Goal: Task Accomplishment & Management: Manage account settings

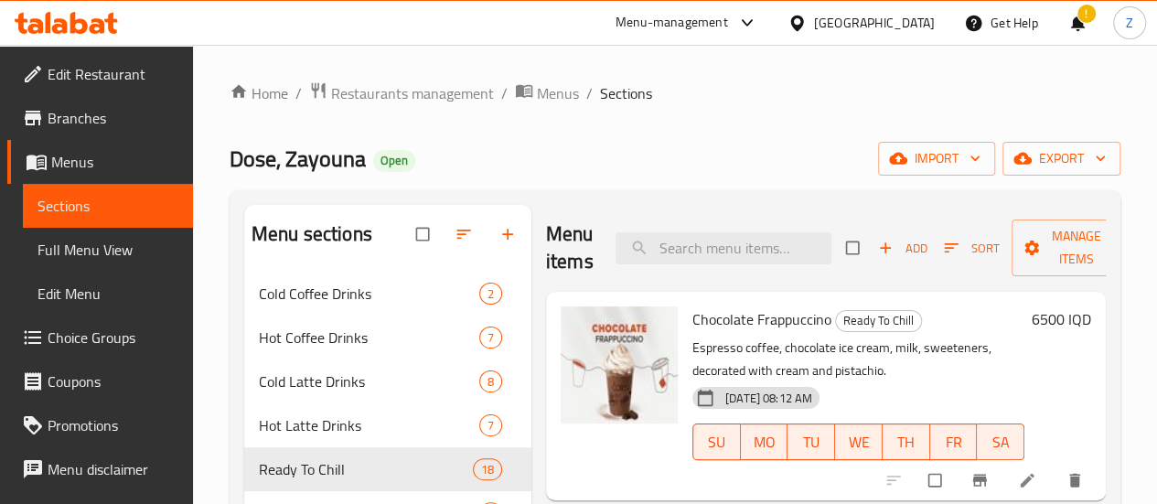
scroll to position [91, 0]
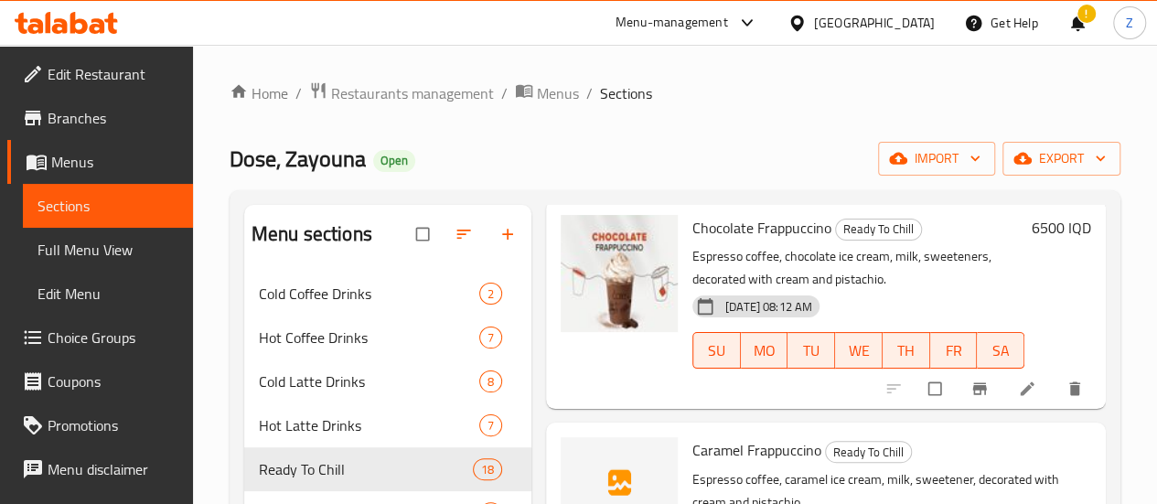
click at [676, 138] on div "Home / Restaurants management / Menus / Sections Dose, Zayouna Open import expo…" at bounding box center [675, 402] width 891 height 642
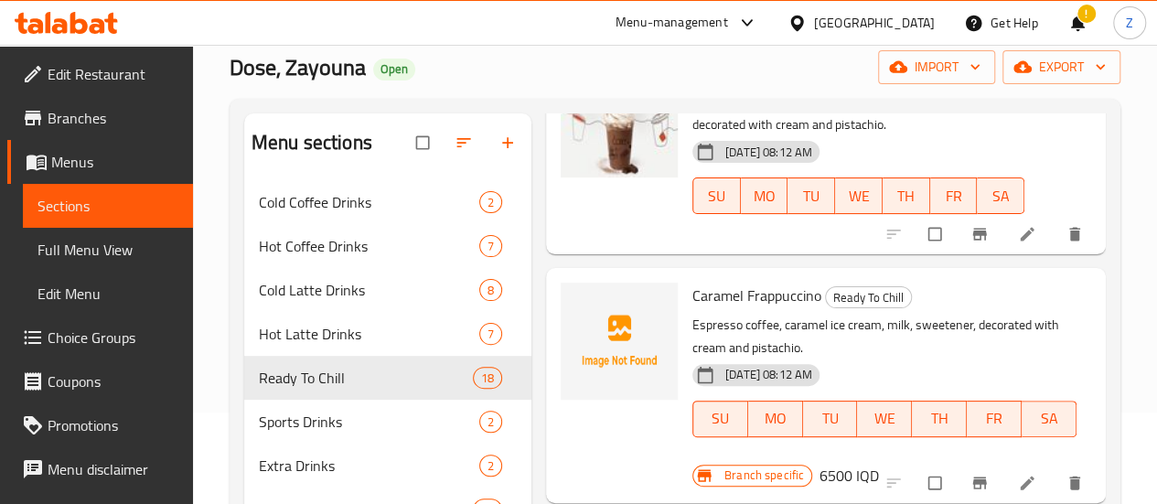
scroll to position [183, 0]
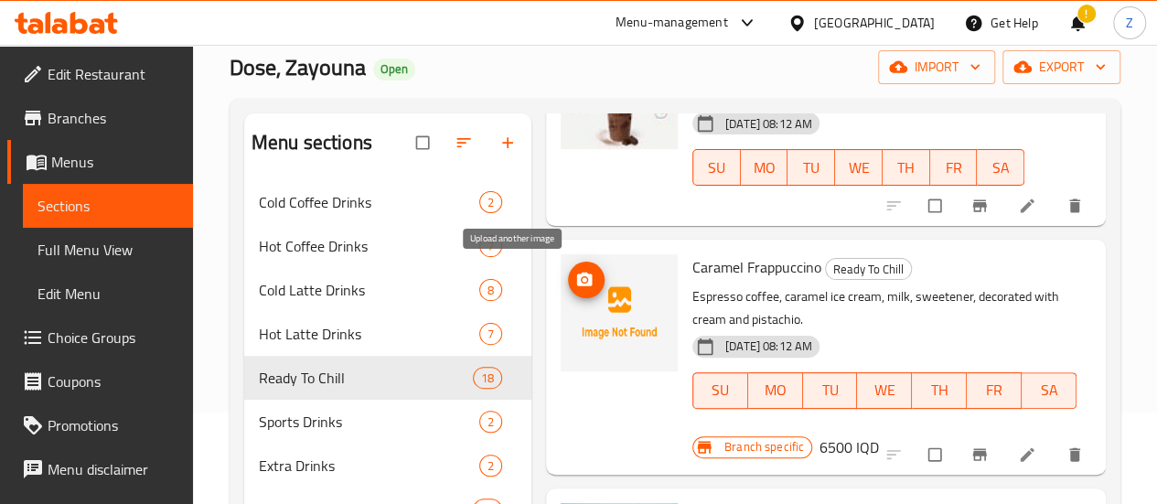
click at [577, 284] on icon "upload picture" at bounding box center [585, 280] width 16 height 14
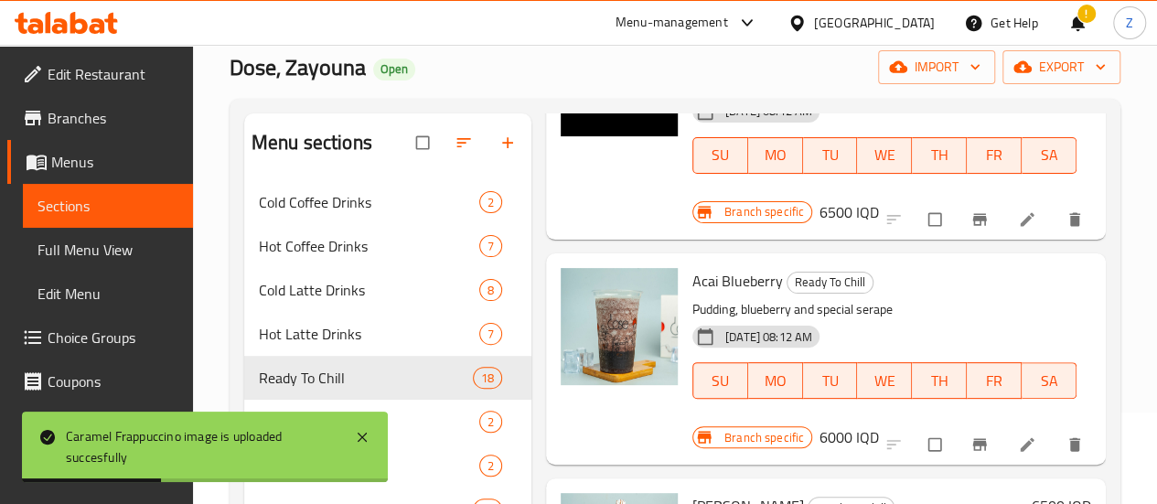
scroll to position [457, 0]
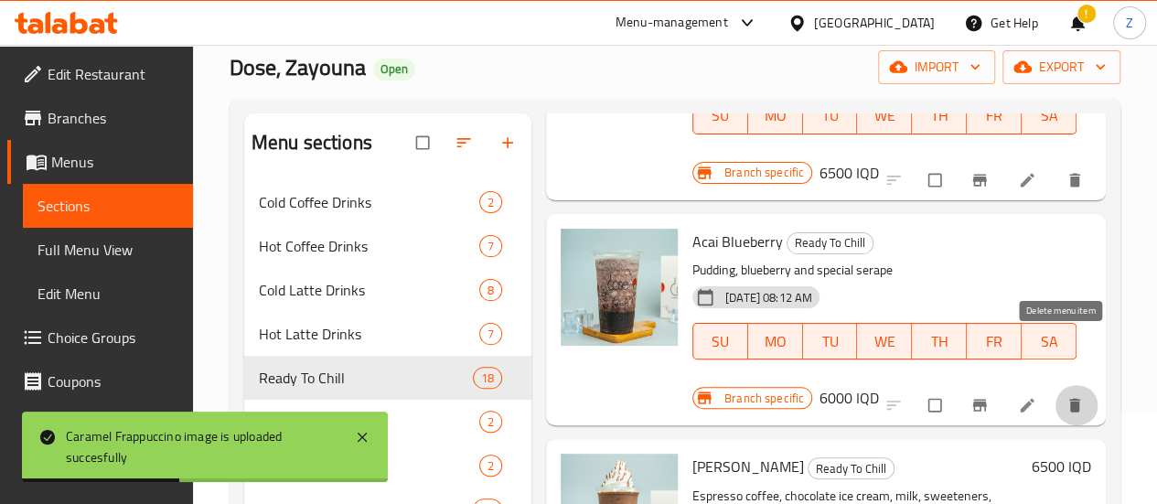
click at [1070, 399] on icon "delete" at bounding box center [1075, 406] width 11 height 14
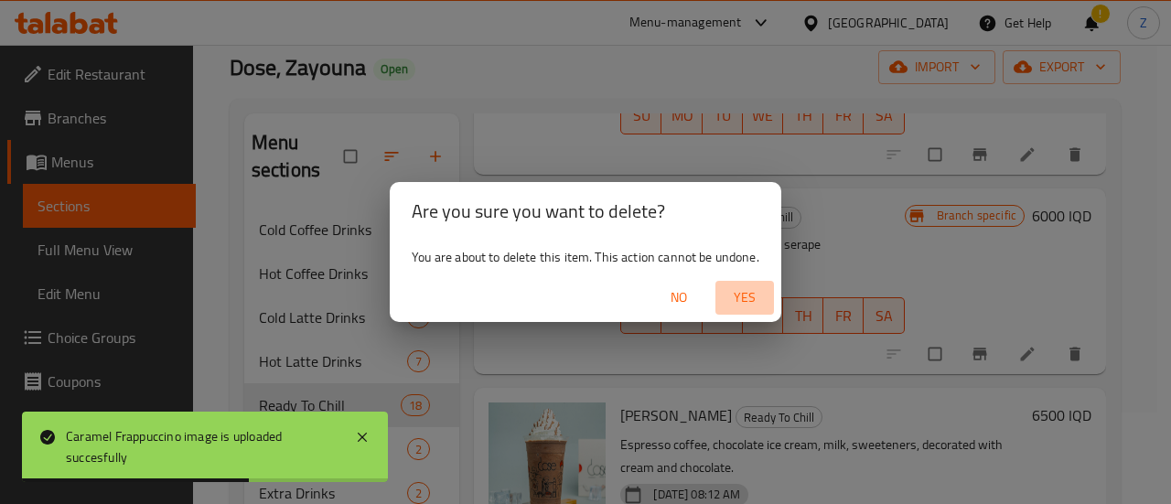
click at [761, 298] on span "Yes" at bounding box center [745, 297] width 44 height 23
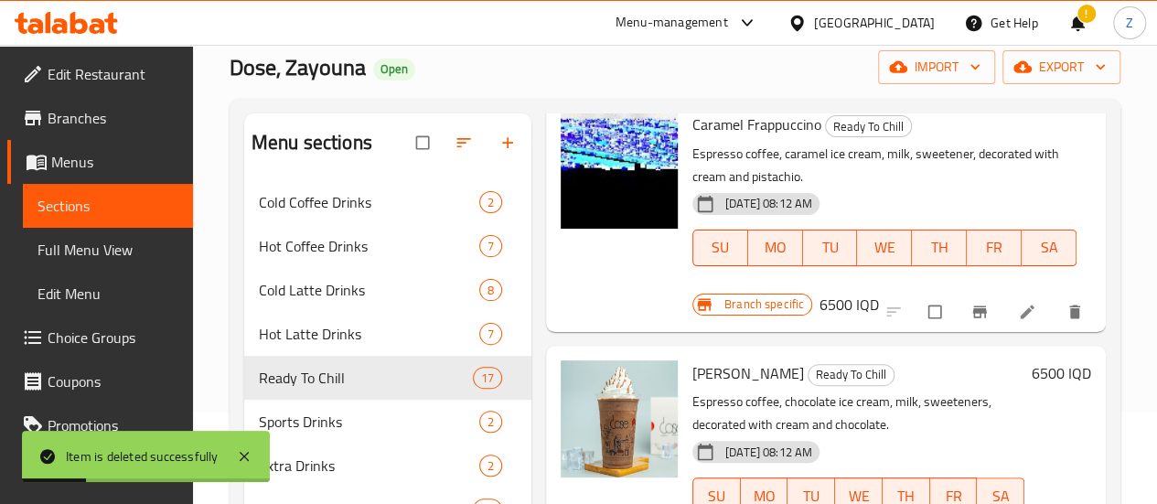
scroll to position [366, 0]
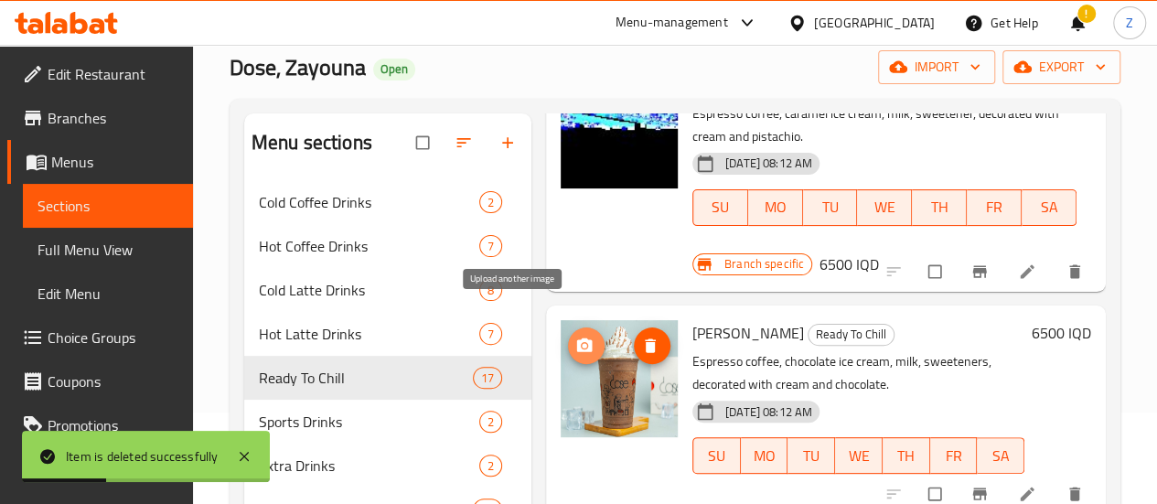
click at [577, 338] on icon "upload picture" at bounding box center [585, 345] width 16 height 14
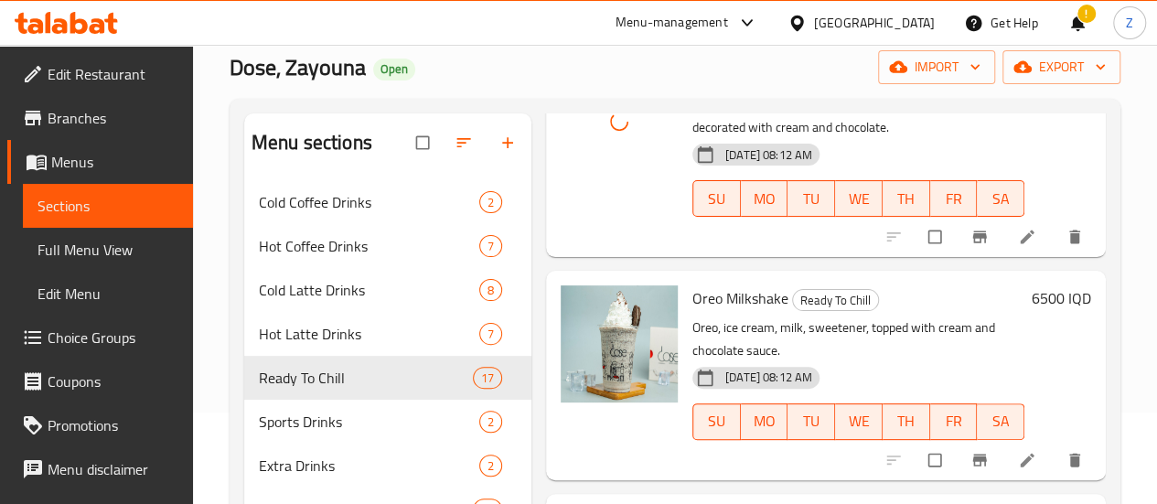
scroll to position [640, 0]
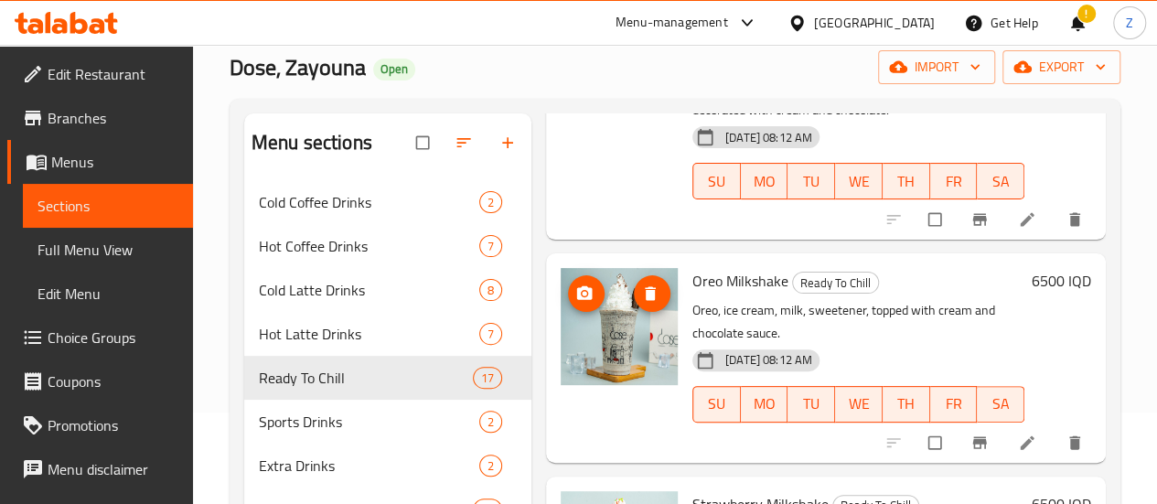
click at [577, 286] on icon "upload picture" at bounding box center [585, 293] width 16 height 14
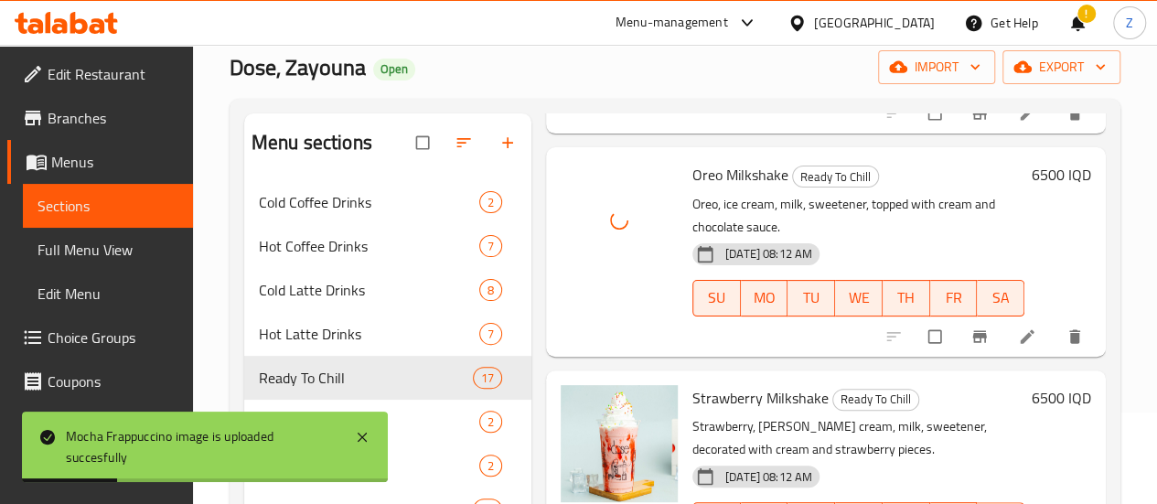
scroll to position [823, 0]
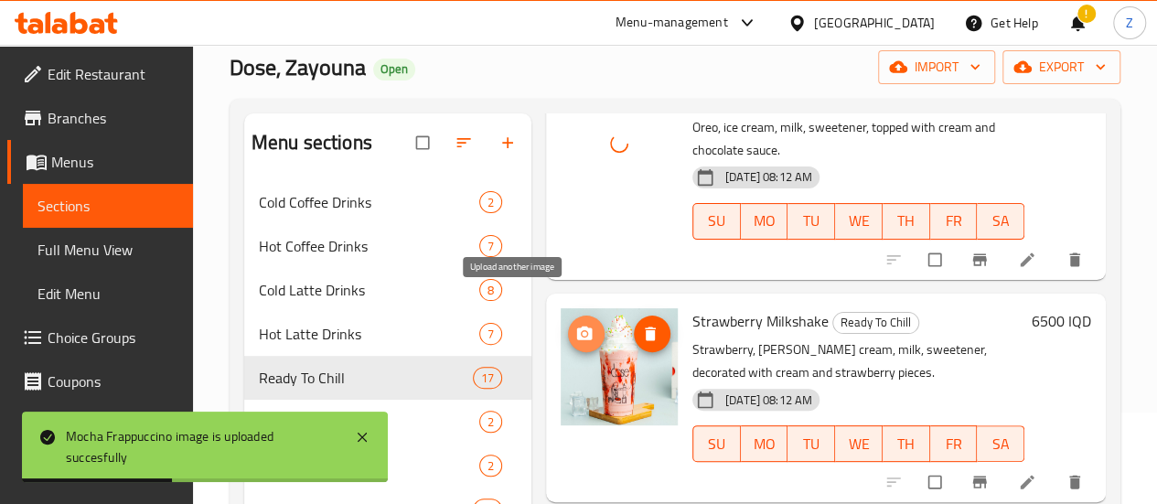
click at [568, 322] on button "upload picture" at bounding box center [586, 334] width 37 height 37
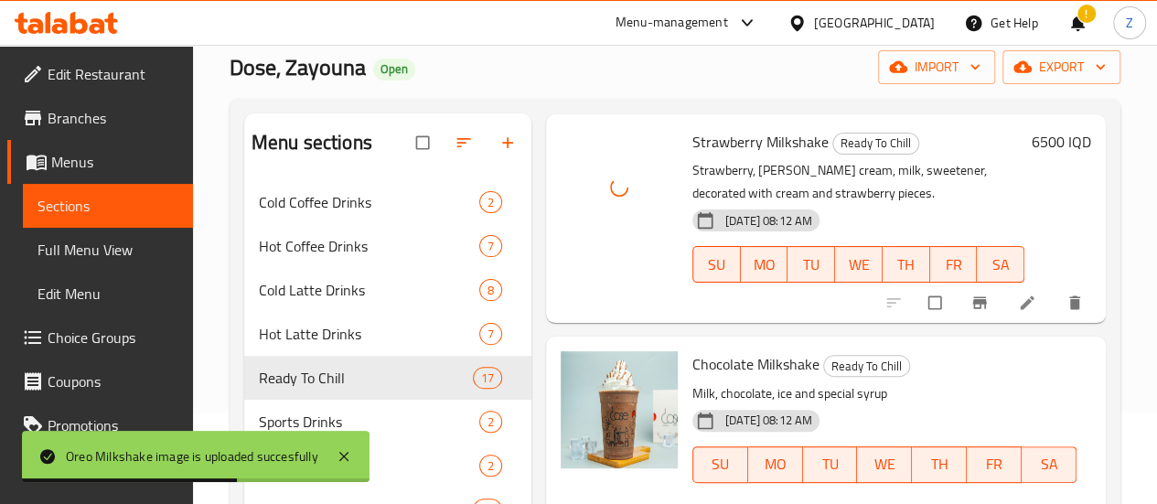
scroll to position [1006, 0]
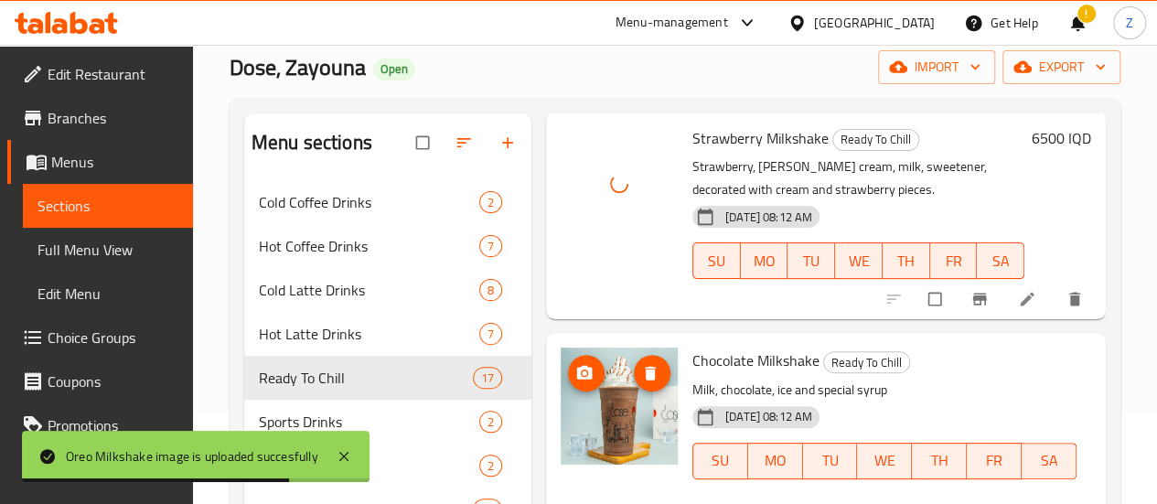
click at [568, 364] on span "upload picture" at bounding box center [586, 373] width 37 height 18
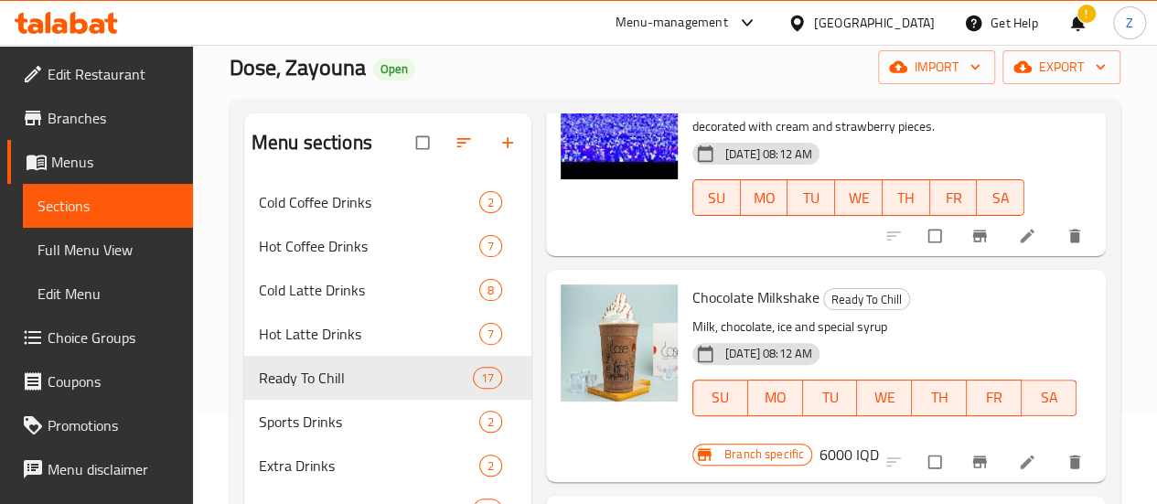
scroll to position [1098, 0]
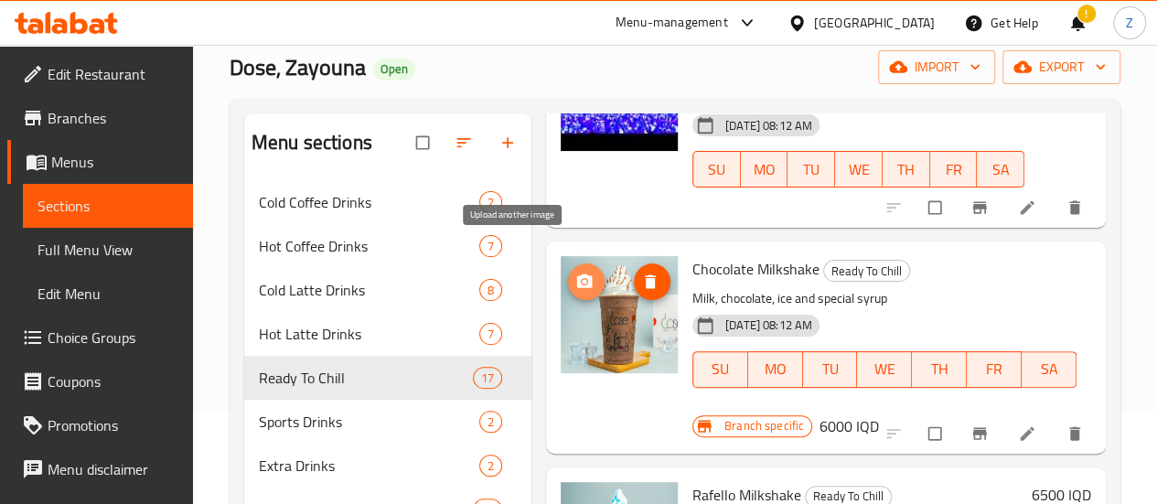
click at [576, 273] on icon "upload picture" at bounding box center [585, 282] width 18 height 18
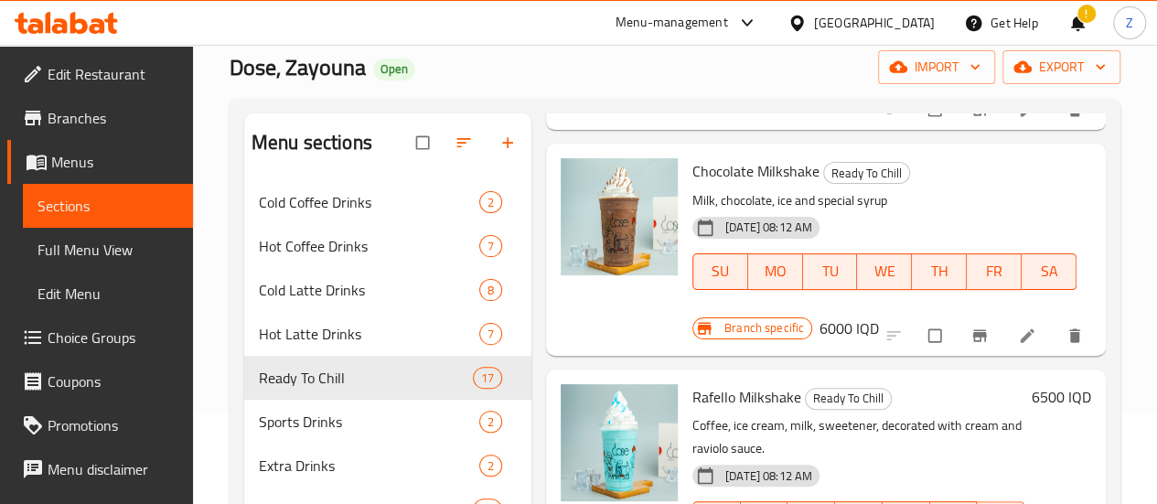
scroll to position [1281, 0]
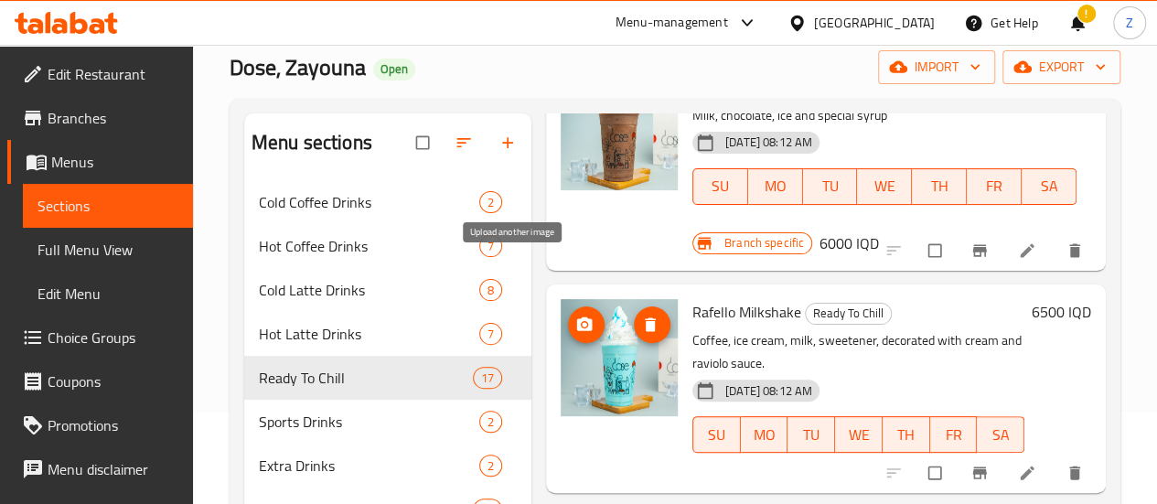
click at [568, 307] on button "upload picture" at bounding box center [586, 325] width 37 height 37
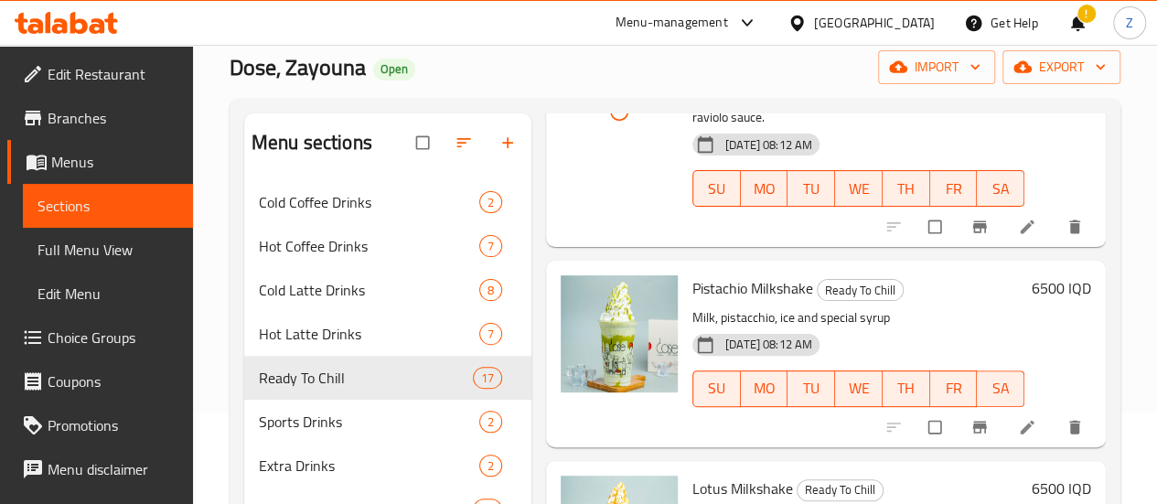
scroll to position [1555, 0]
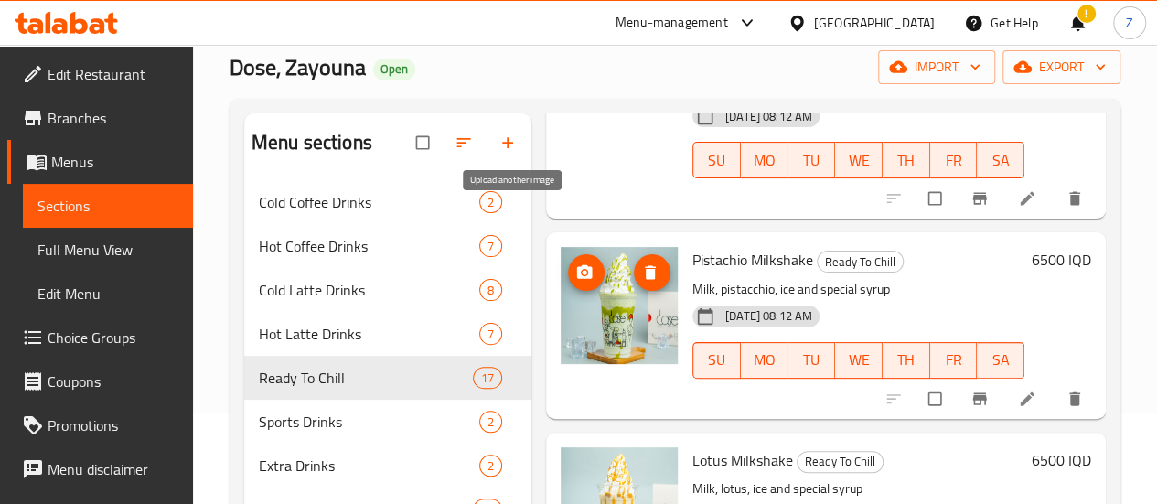
click at [568, 264] on span "upload picture" at bounding box center [586, 273] width 37 height 18
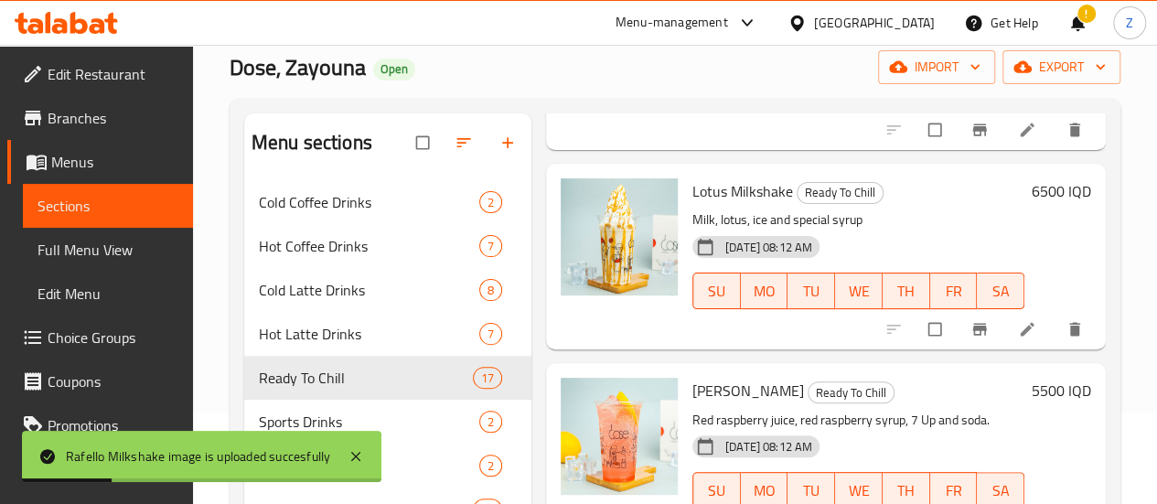
scroll to position [1830, 0]
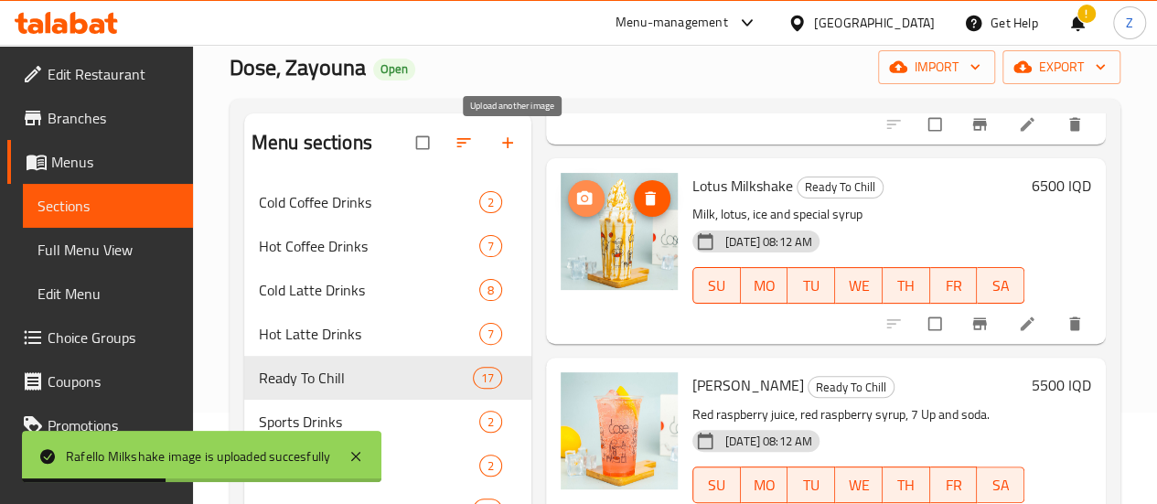
click at [577, 190] on icon "upload picture" at bounding box center [585, 197] width 16 height 14
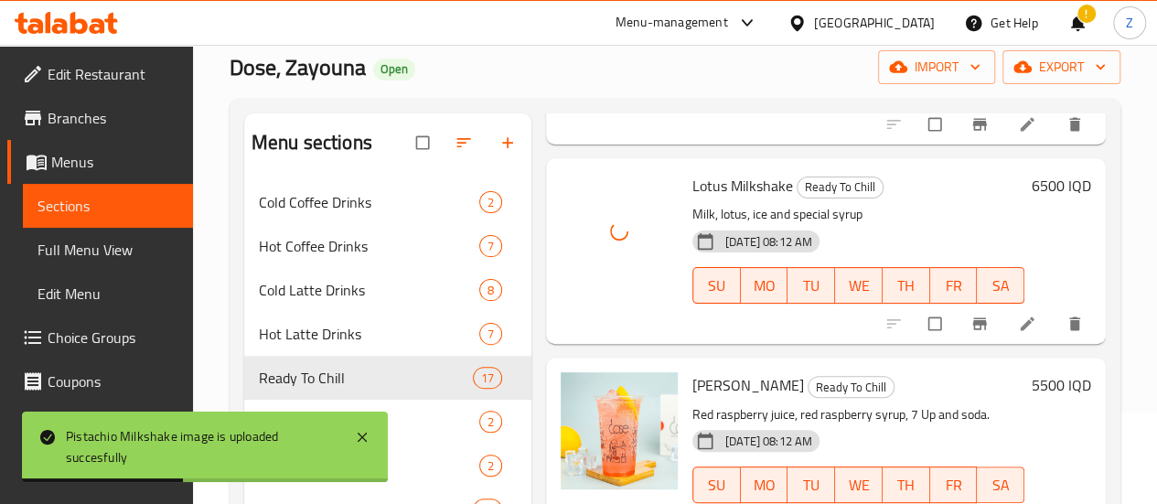
scroll to position [2013, 0]
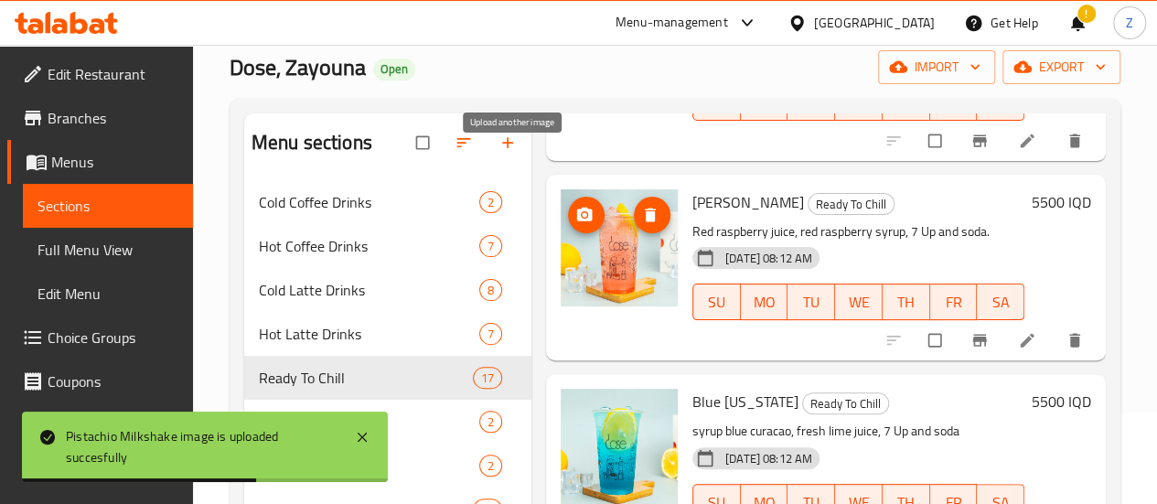
click at [577, 208] on icon "upload picture" at bounding box center [585, 215] width 16 height 14
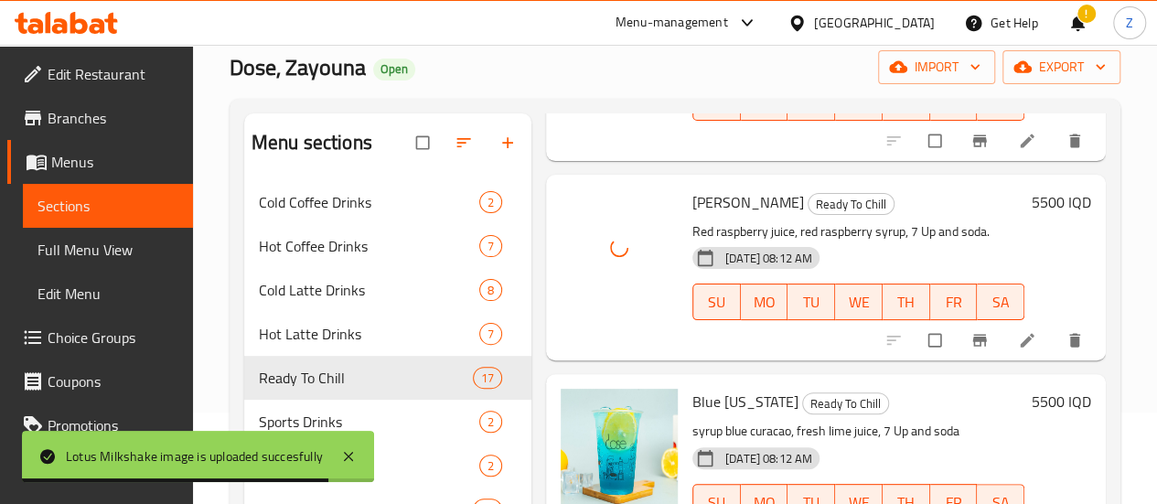
scroll to position [2104, 0]
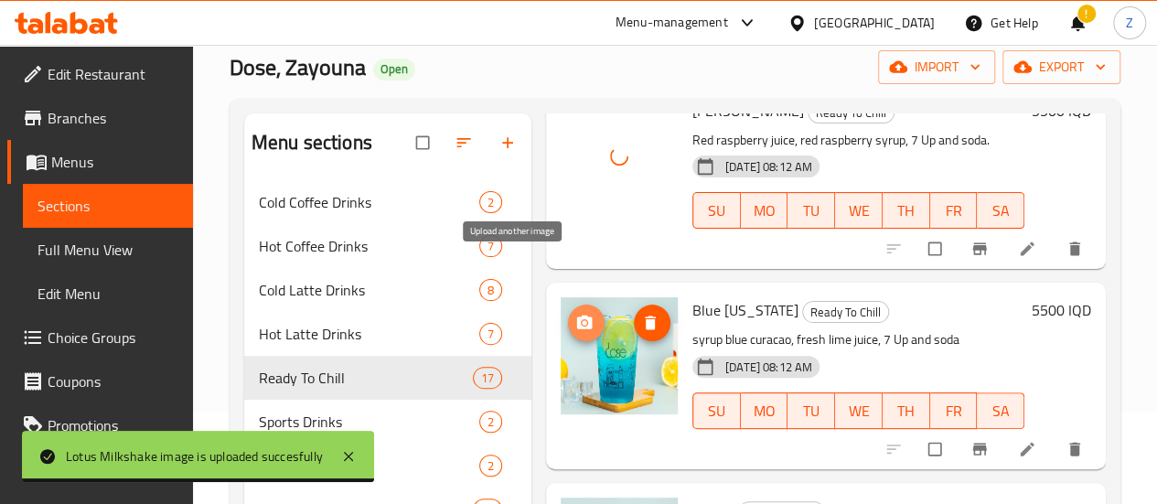
click at [577, 316] on icon "upload picture" at bounding box center [585, 323] width 16 height 14
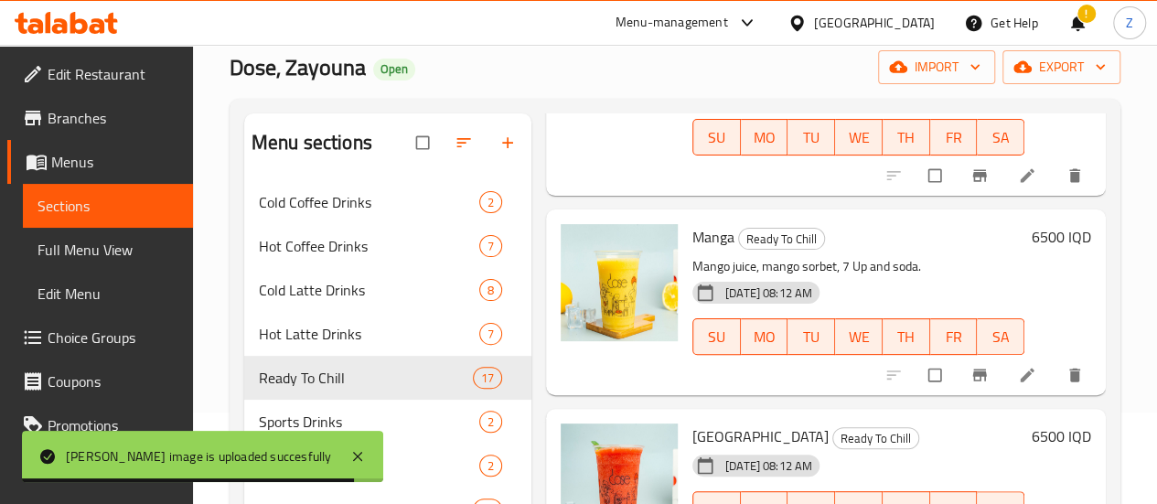
scroll to position [2379, 0]
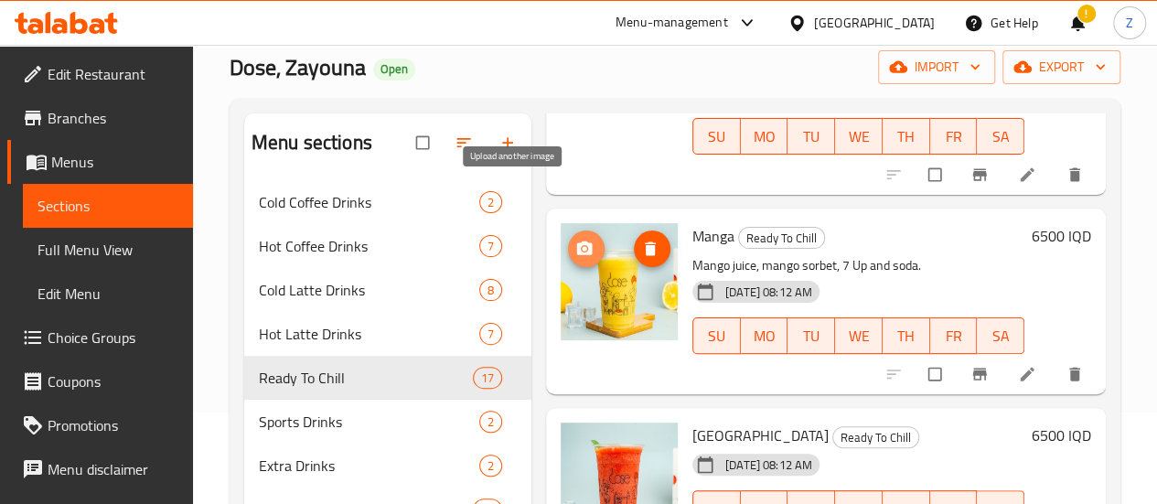
click at [568, 231] on button "upload picture" at bounding box center [586, 249] width 37 height 37
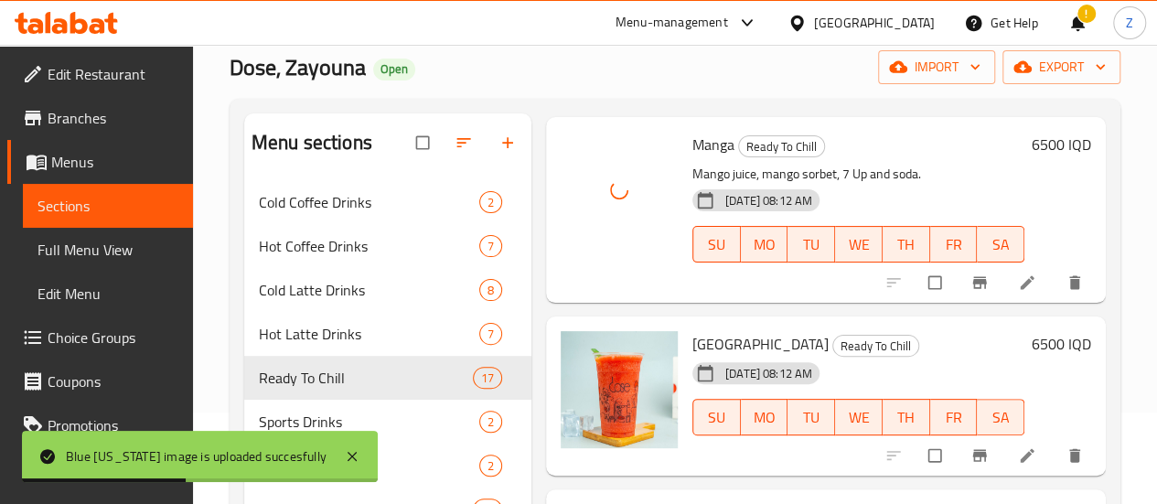
scroll to position [2562, 0]
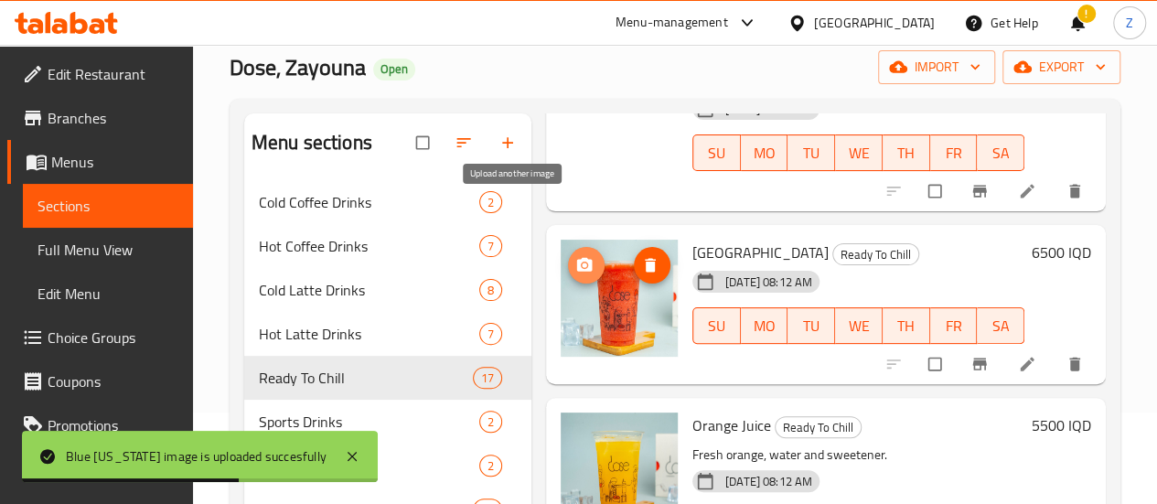
click at [568, 256] on span "upload picture" at bounding box center [586, 265] width 37 height 18
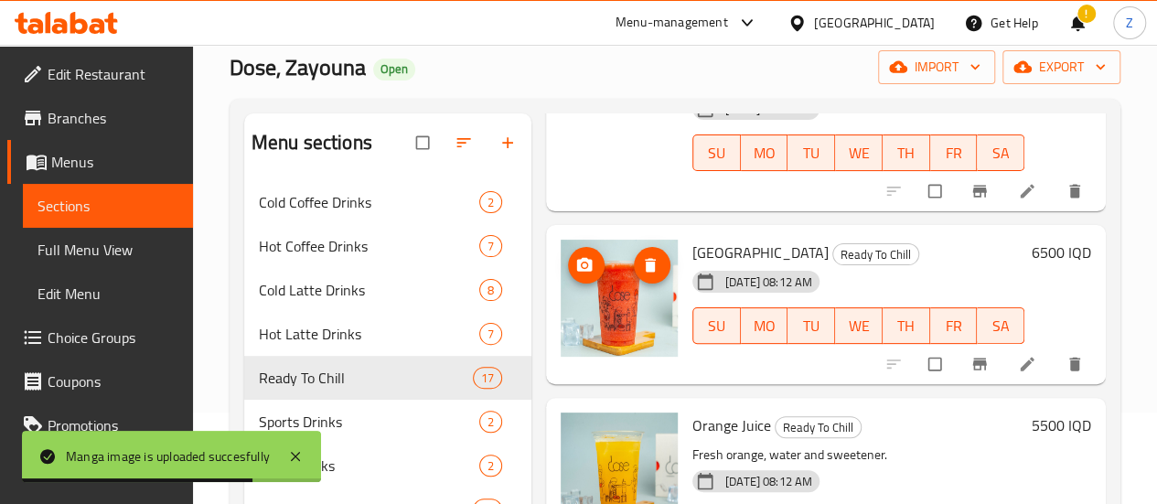
click at [568, 256] on span "upload picture" at bounding box center [586, 265] width 37 height 18
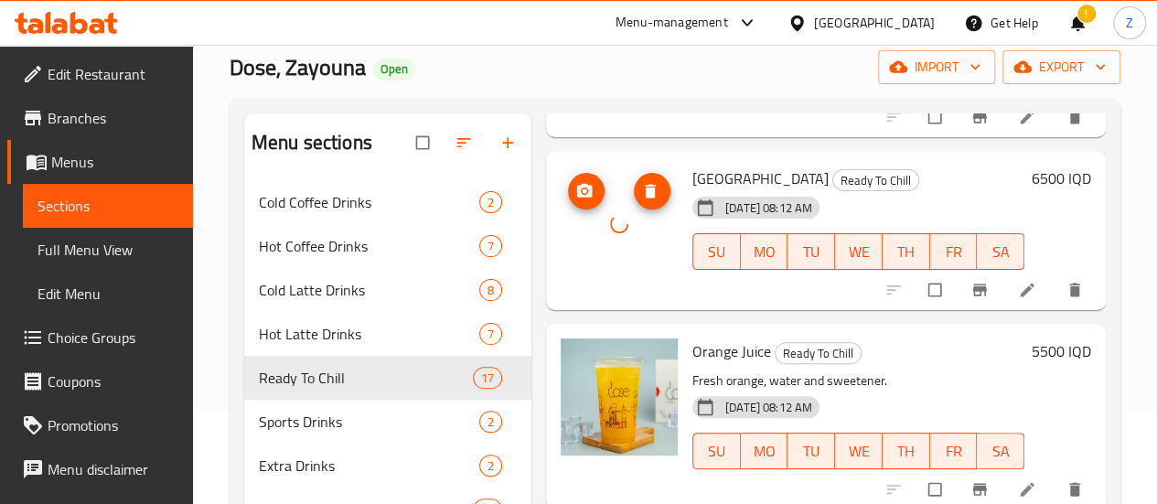
scroll to position [2653, 0]
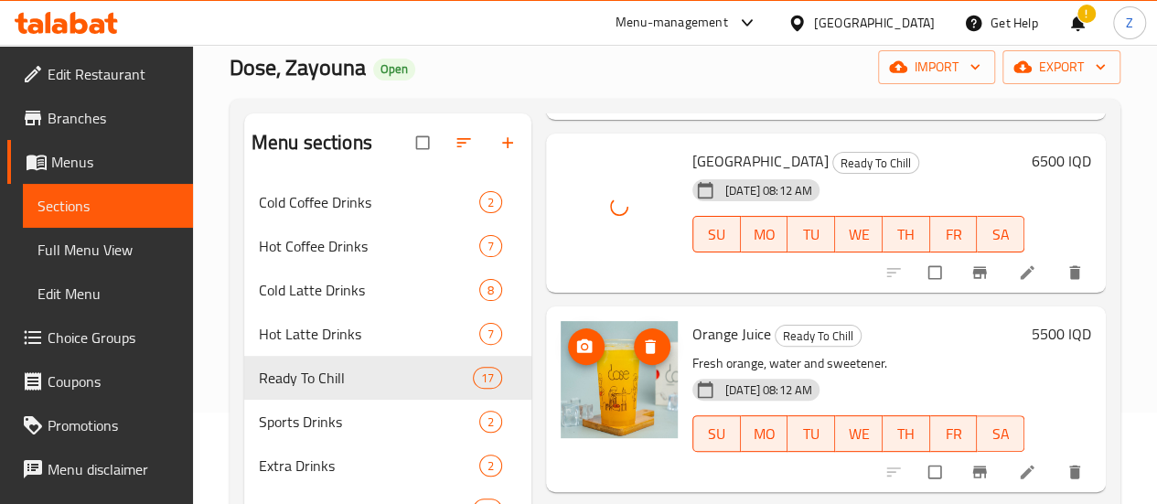
drag, startPoint x: 512, startPoint y: 330, endPoint x: 511, endPoint y: 310, distance: 20.2
click at [561, 331] on img at bounding box center [619, 379] width 117 height 117
click at [568, 328] on button "upload picture" at bounding box center [586, 346] width 37 height 37
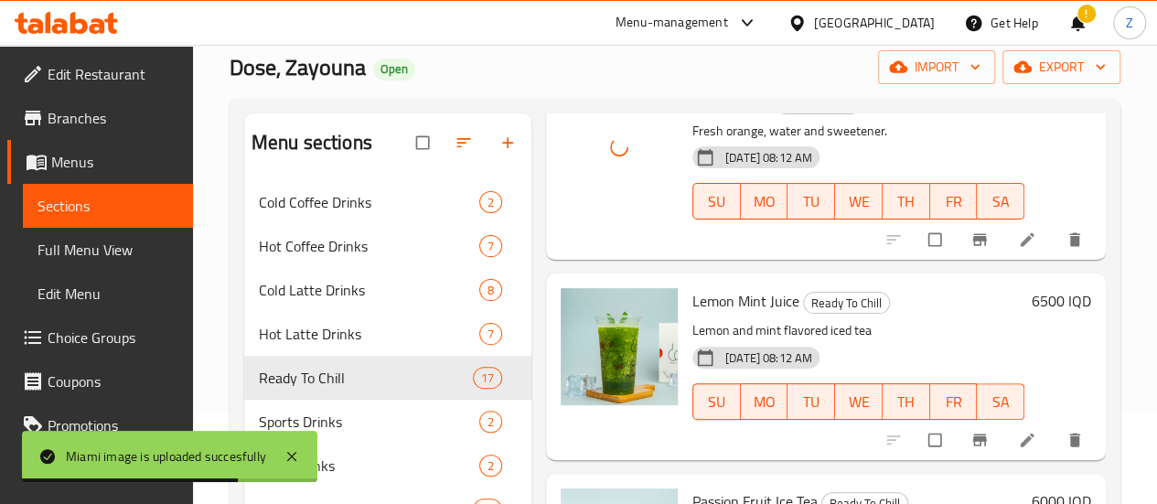
scroll to position [2928, 0]
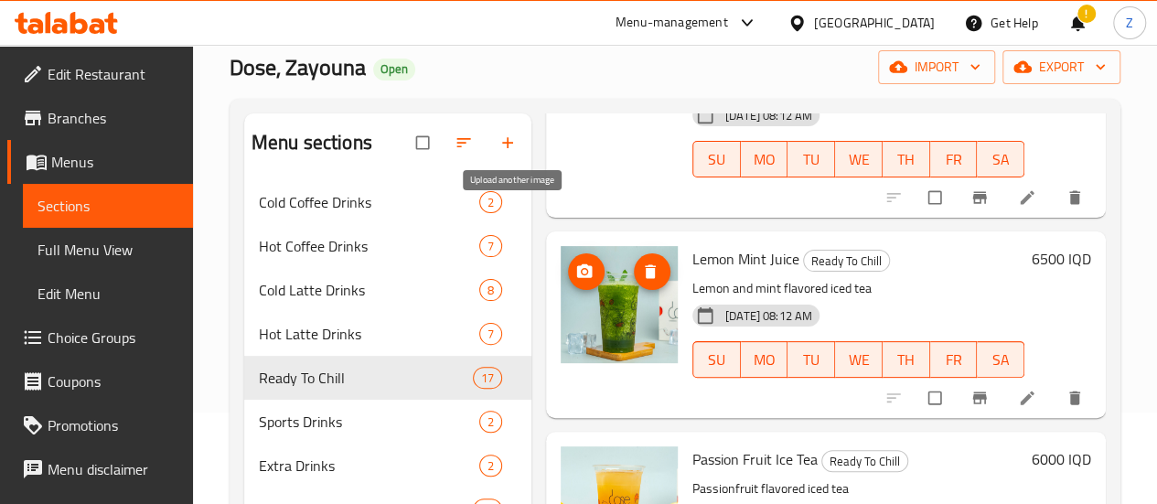
click at [576, 263] on icon "upload picture" at bounding box center [585, 272] width 18 height 18
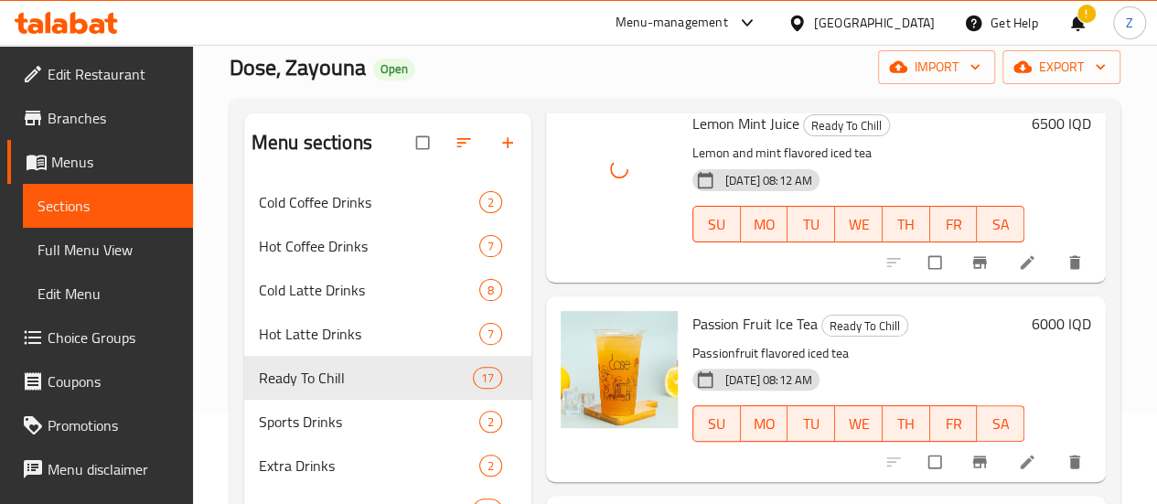
scroll to position [3076, 0]
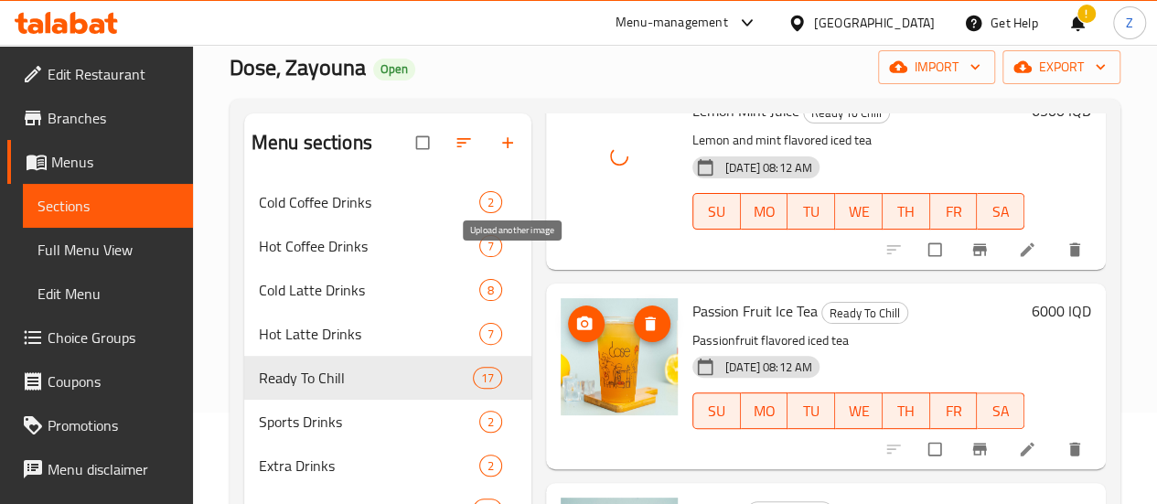
click at [576, 315] on icon "upload picture" at bounding box center [585, 324] width 18 height 18
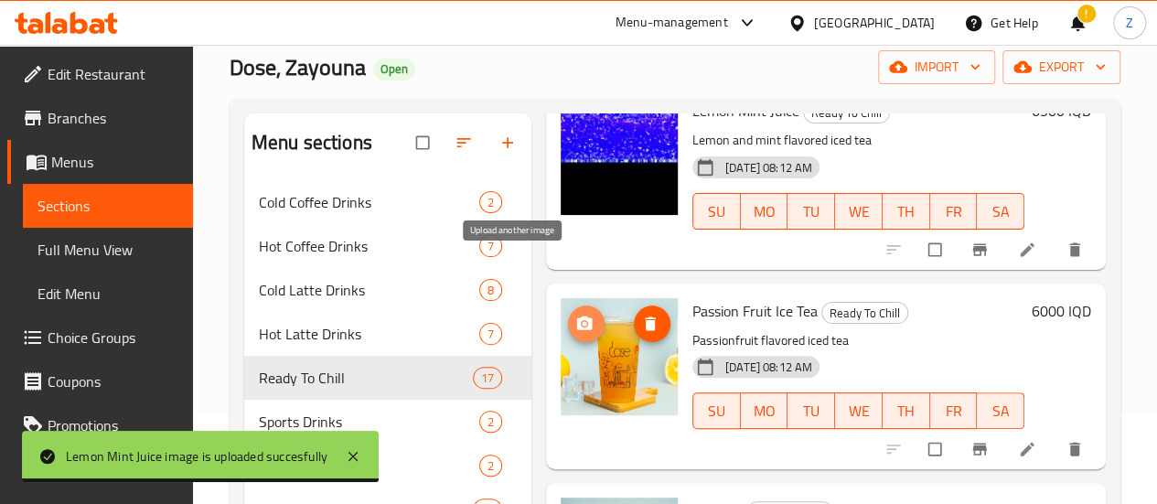
click at [568, 315] on span "upload picture" at bounding box center [586, 324] width 37 height 18
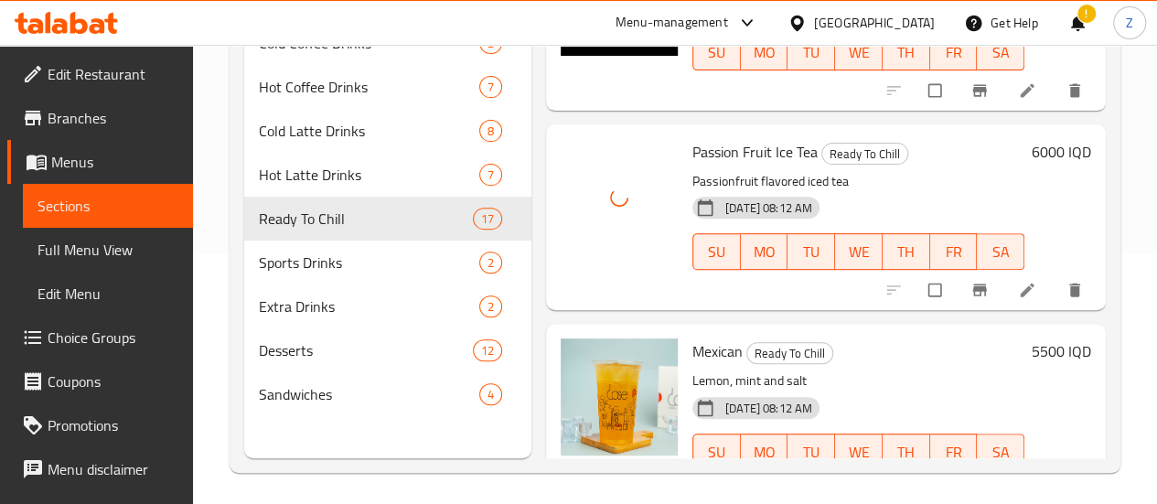
scroll to position [256, 0]
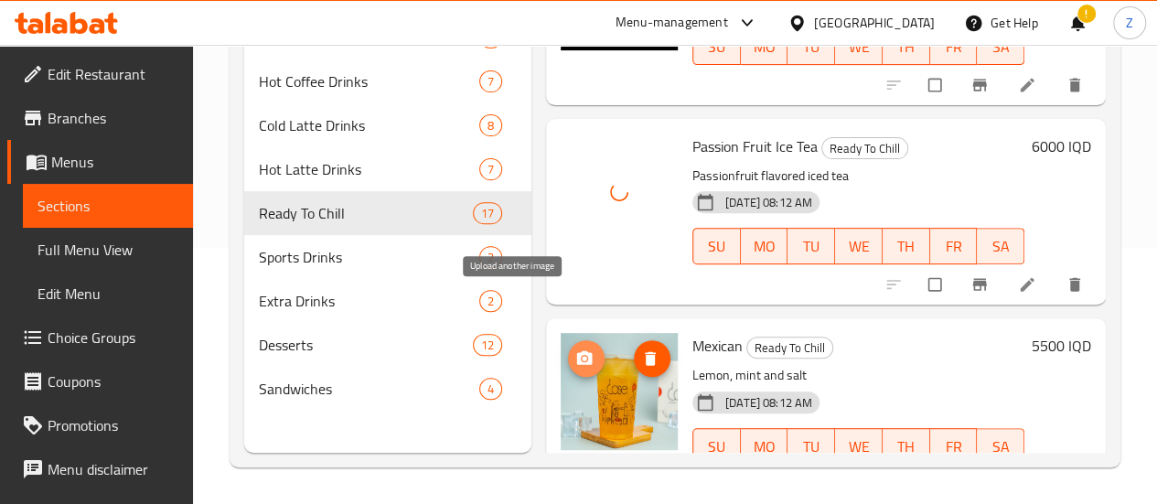
click at [568, 350] on span "upload picture" at bounding box center [586, 359] width 37 height 18
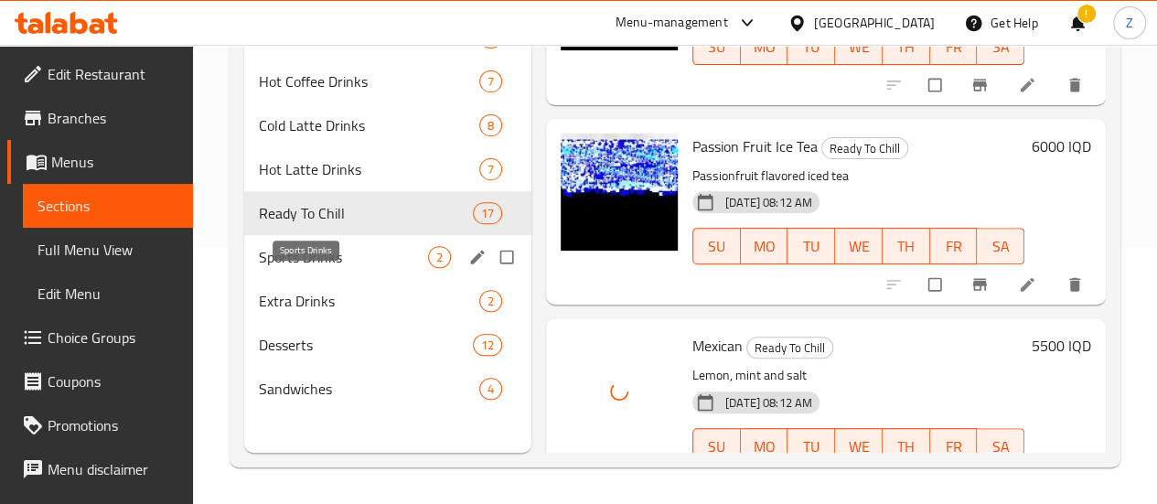
click at [295, 268] on span "Sports Drinks" at bounding box center [343, 257] width 169 height 22
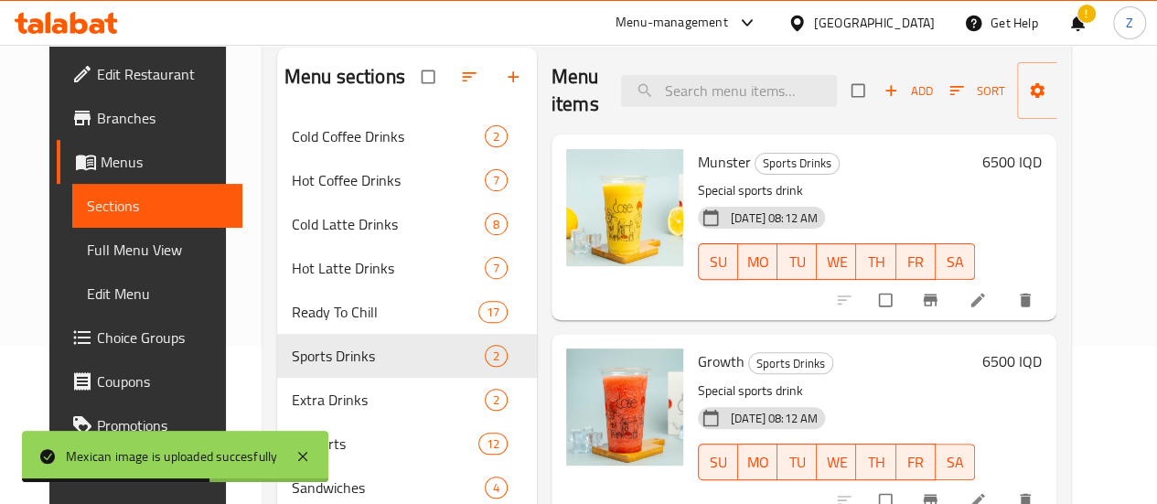
scroll to position [256, 0]
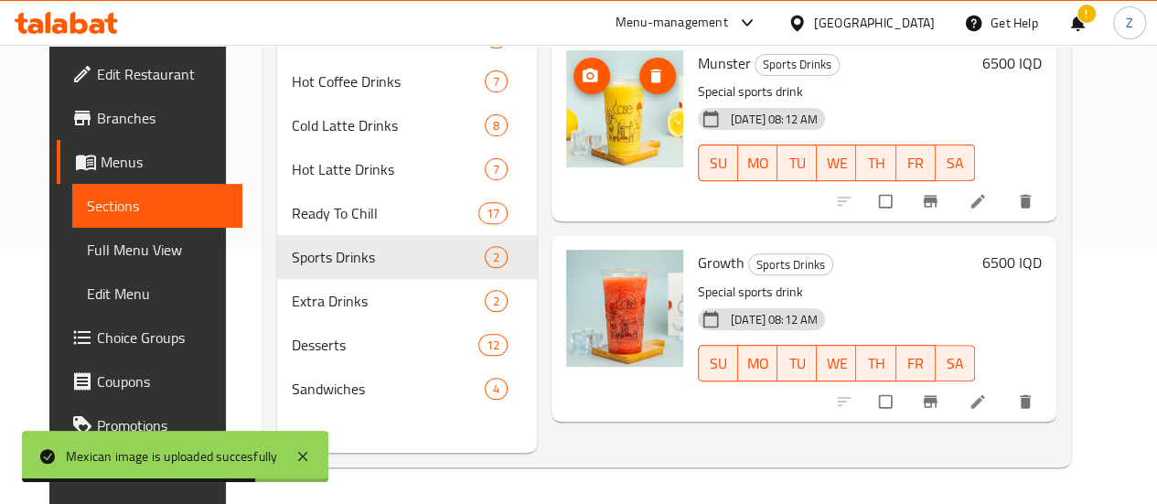
click at [574, 71] on span "upload picture" at bounding box center [592, 76] width 37 height 18
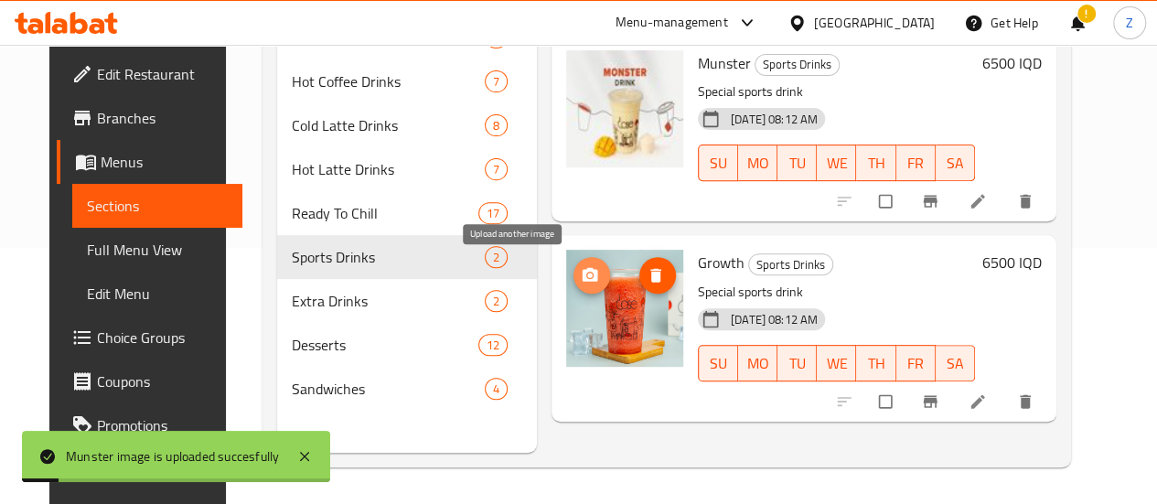
click at [574, 280] on span "upload picture" at bounding box center [592, 275] width 37 height 18
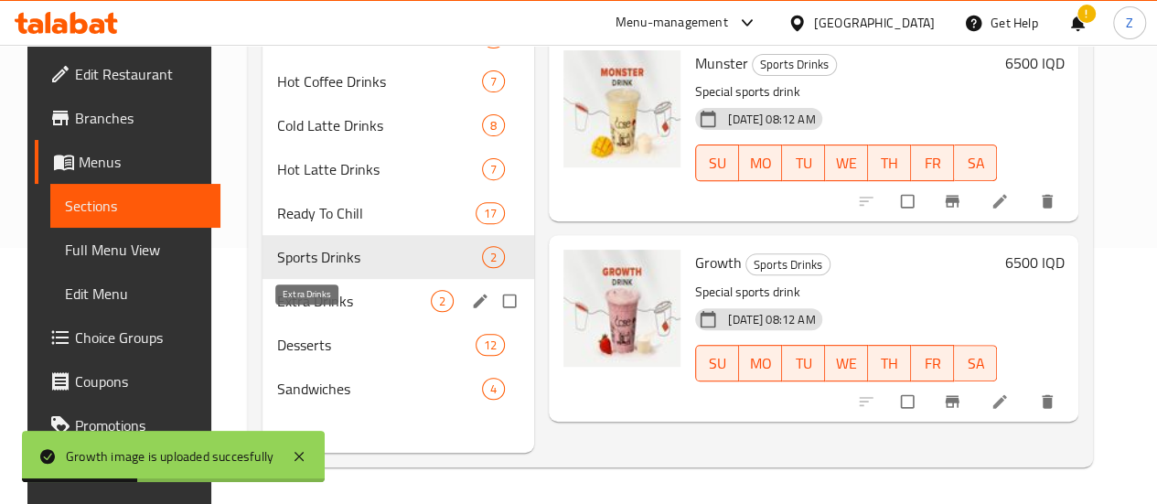
click at [277, 312] on span "Extra Drinks" at bounding box center [354, 301] width 154 height 22
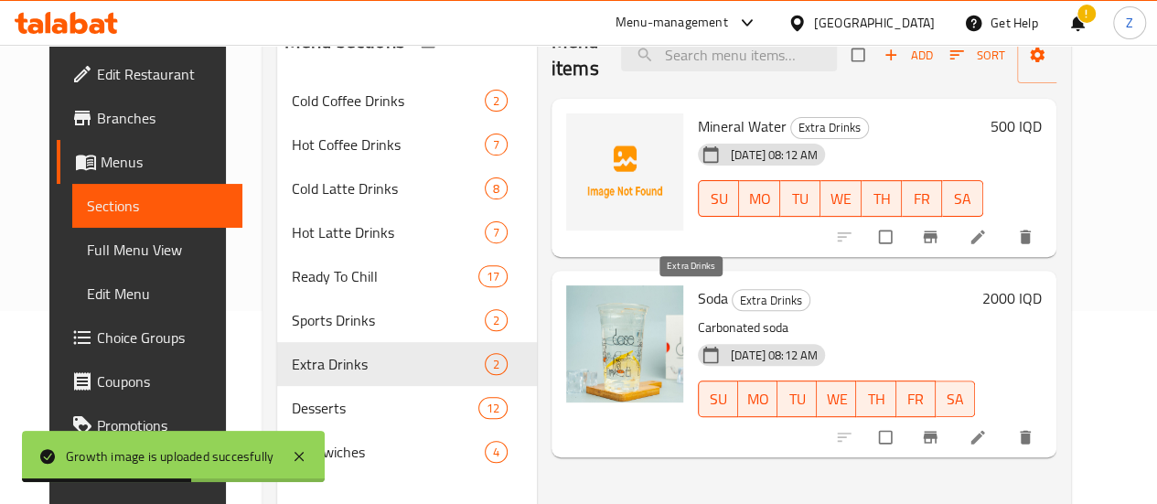
scroll to position [165, 0]
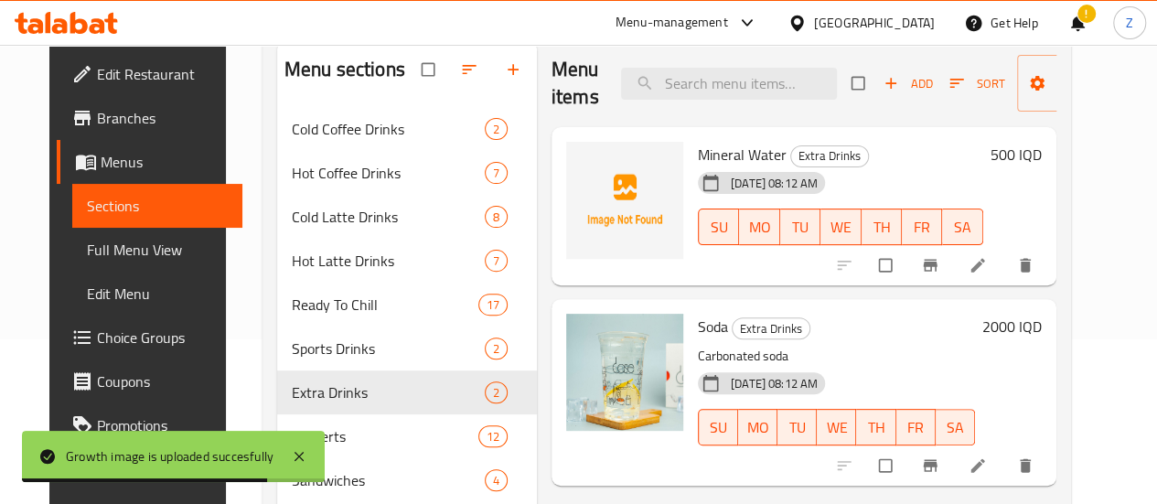
click at [460, 79] on icon "button" at bounding box center [469, 69] width 18 height 18
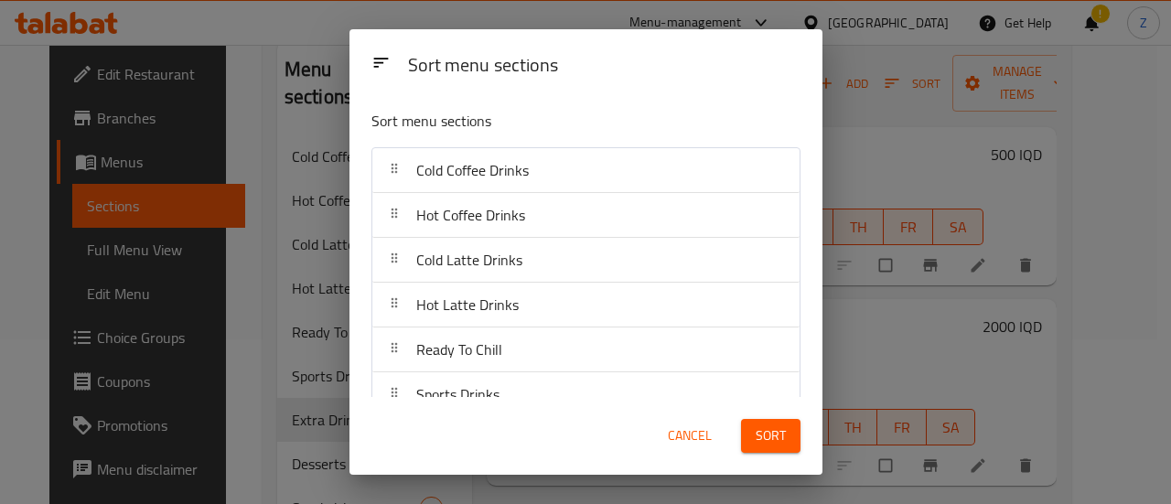
click at [701, 447] on span "Cancel" at bounding box center [690, 436] width 44 height 23
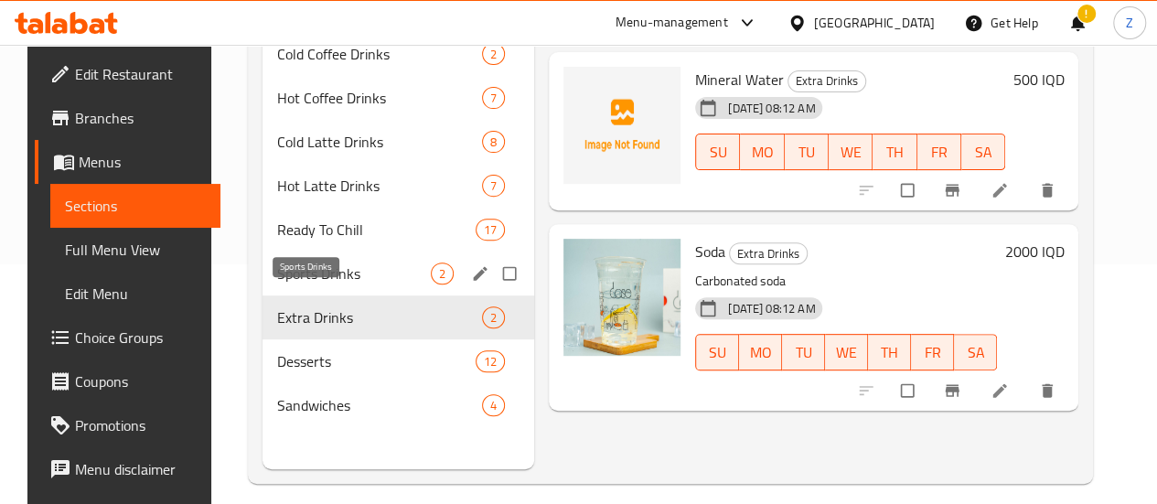
scroll to position [256, 0]
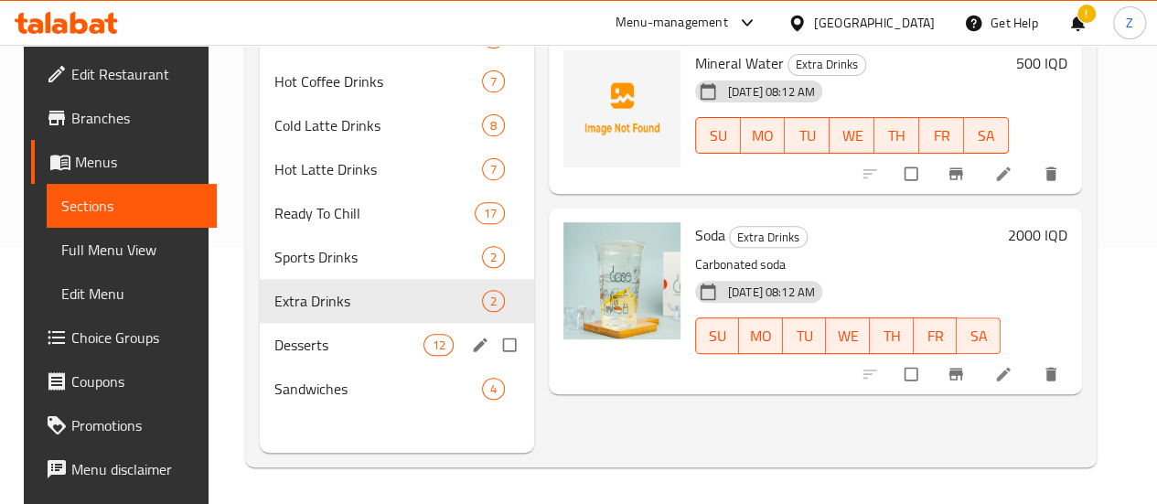
click at [366, 367] on div "Desserts 12" at bounding box center [397, 345] width 274 height 44
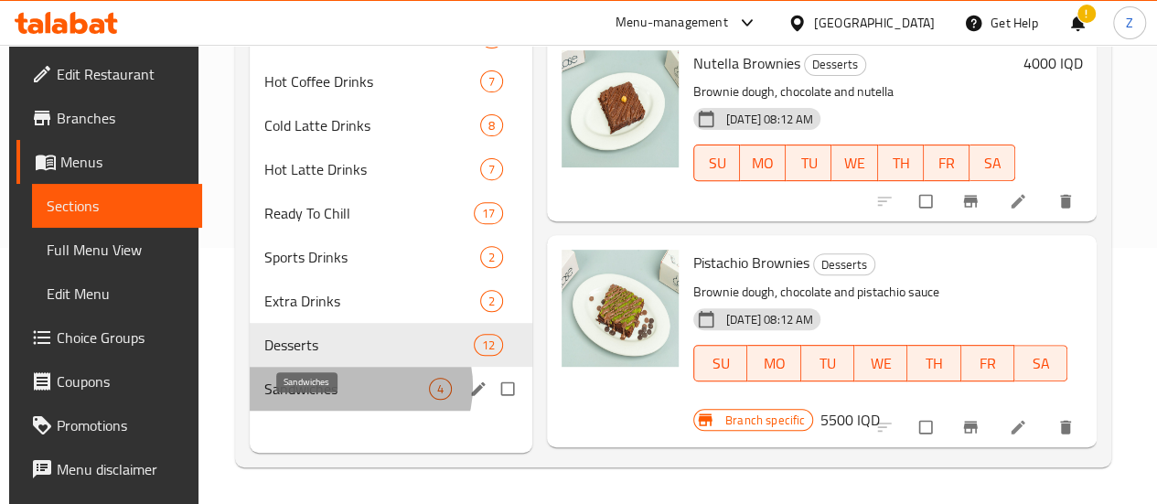
click at [354, 400] on span "Sandwiches" at bounding box center [346, 389] width 165 height 22
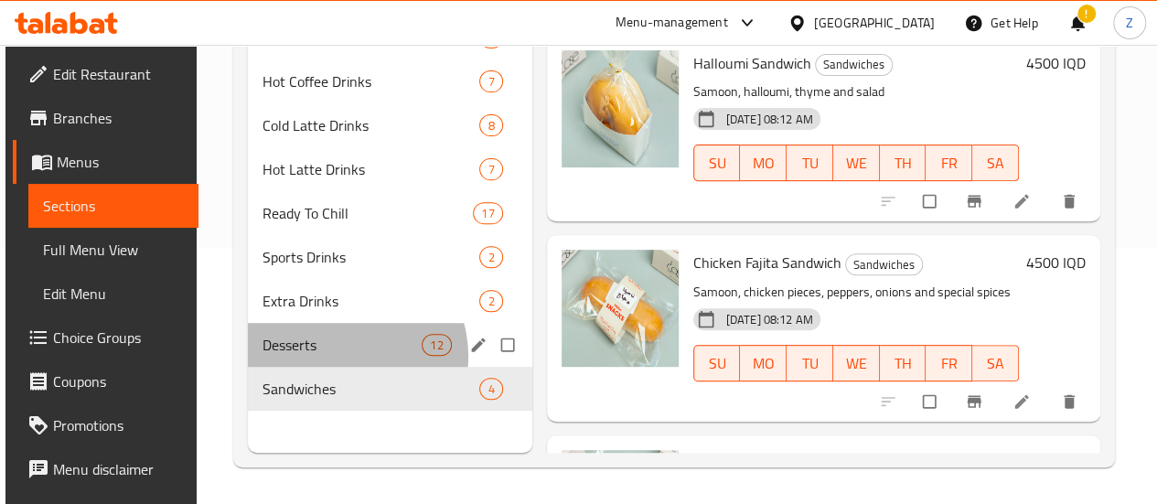
click at [340, 367] on div "Desserts 12" at bounding box center [390, 345] width 285 height 44
